Goal: Check status

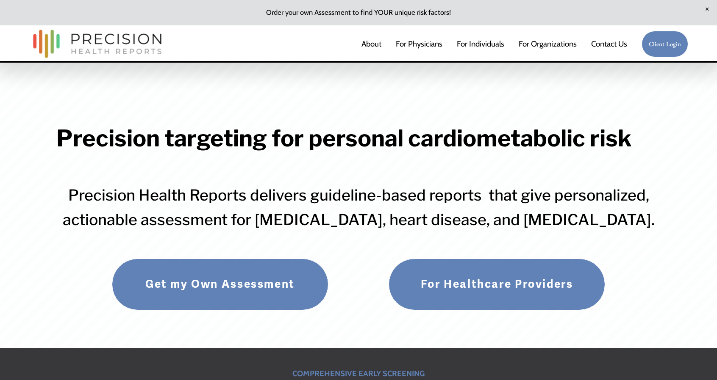
click at [658, 48] on link "Client Login" at bounding box center [664, 44] width 47 height 27
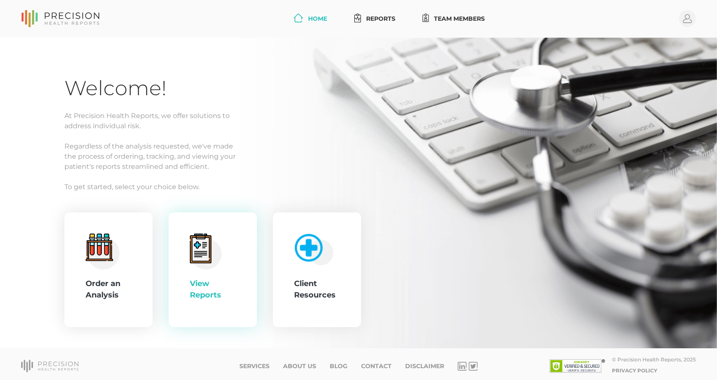
click at [194, 242] on icon at bounding box center [200, 250] width 17 height 24
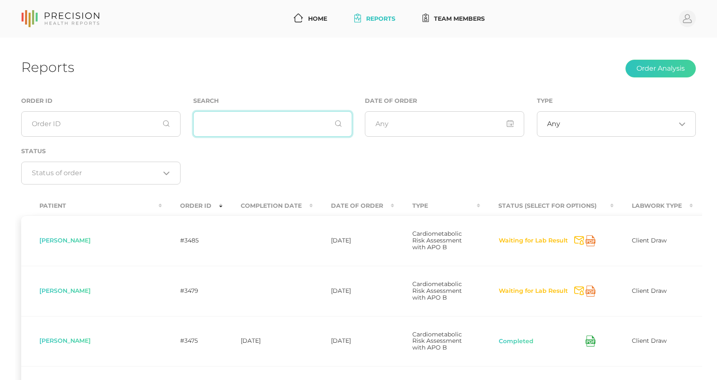
click at [266, 117] on input "text" at bounding box center [272, 123] width 159 height 25
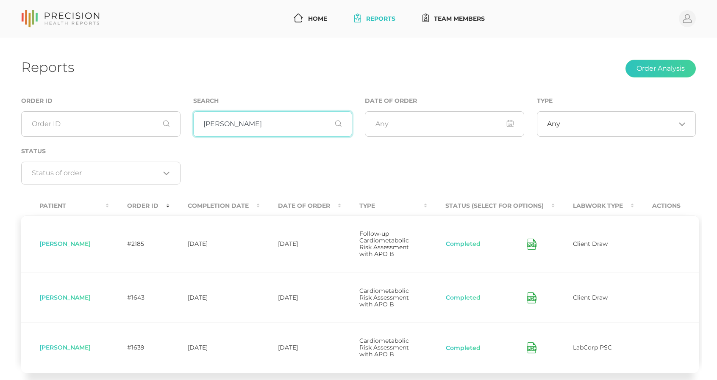
type input "johnson"
click at [527, 298] on icon at bounding box center [532, 298] width 10 height 11
click at [530, 242] on icon at bounding box center [532, 244] width 10 height 11
